Goal: Task Accomplishment & Management: Use online tool/utility

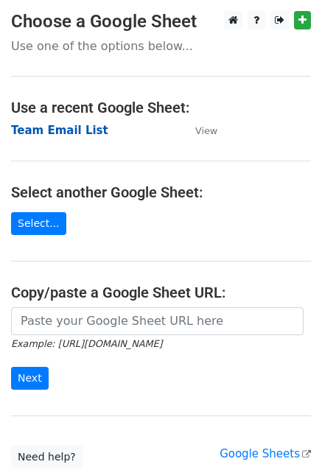
click at [59, 131] on strong "Team Email List" at bounding box center [59, 130] width 97 height 13
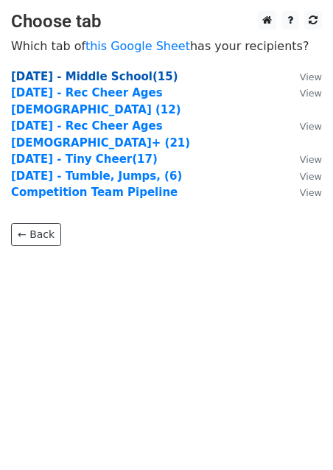
click at [118, 80] on strong "Monday - Middle School(15)" at bounding box center [94, 76] width 167 height 13
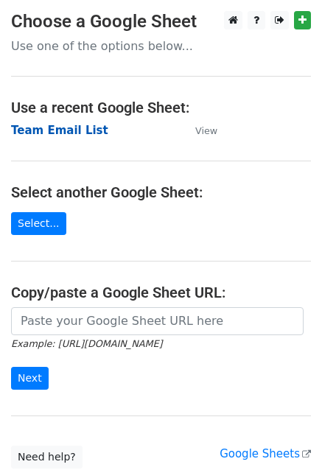
click at [43, 129] on strong "Team Email List" at bounding box center [59, 130] width 97 height 13
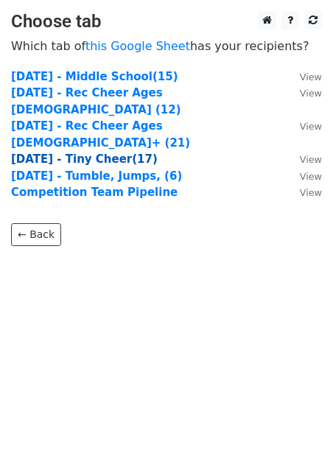
click at [98, 153] on strong "Thursday - Tiny Cheer(17)" at bounding box center [84, 159] width 147 height 13
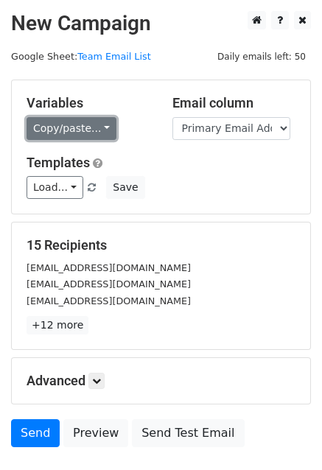
click at [77, 130] on link "Copy/paste..." at bounding box center [72, 128] width 90 height 23
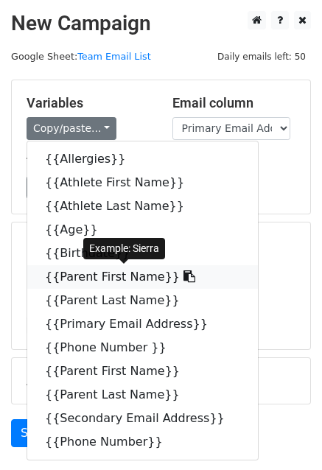
click at [96, 273] on link "{{Parent First Name}}" at bounding box center [142, 277] width 231 height 24
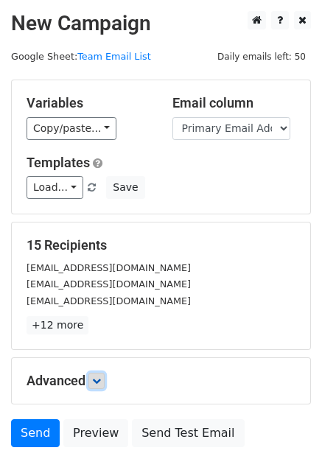
click at [100, 377] on icon at bounding box center [96, 380] width 9 height 9
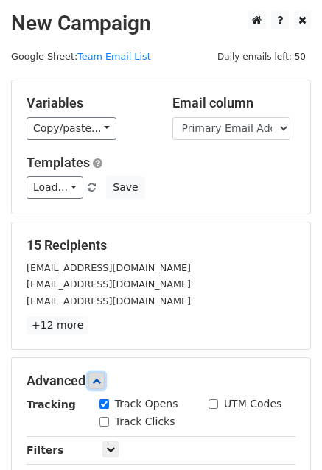
scroll to position [183, 0]
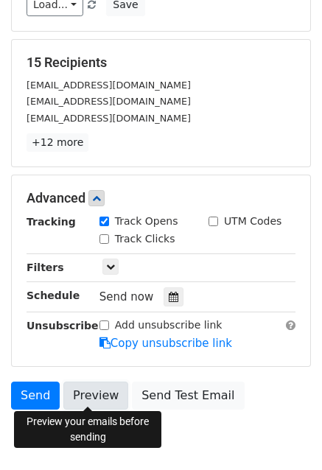
click at [76, 388] on link "Preview" at bounding box center [95, 396] width 65 height 28
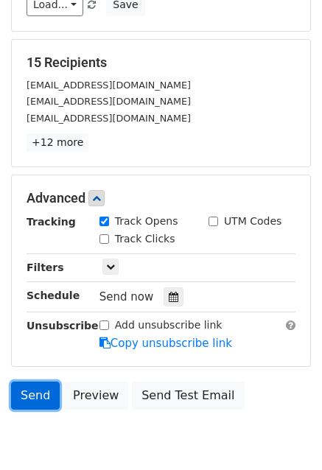
click at [34, 389] on link "Send" at bounding box center [35, 396] width 49 height 28
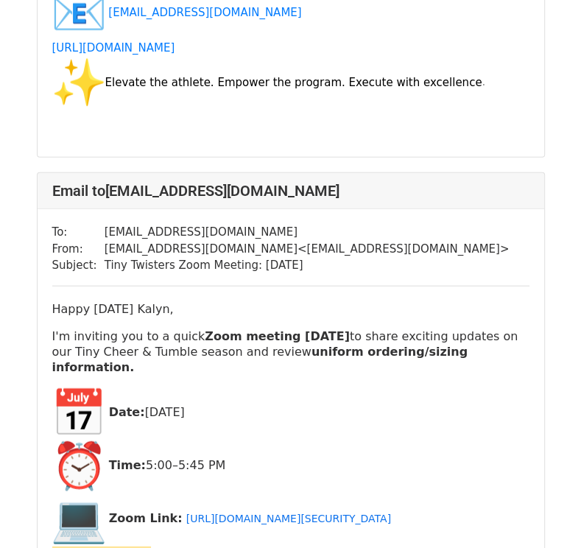
scroll to position [7471, 0]
